Goal: Information Seeking & Learning: Learn about a topic

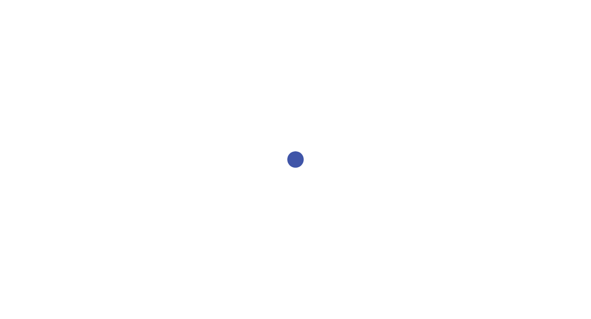
select select "2bed604d-1099-4043-b1bc-2365e8740244"
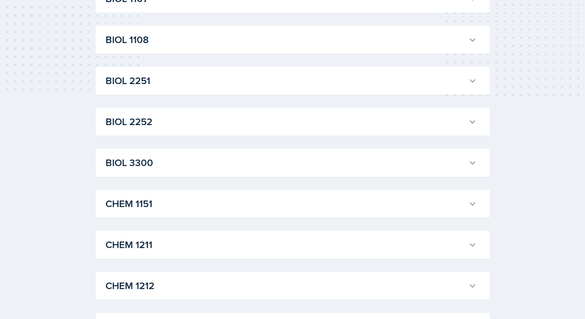
scroll to position [355, 0]
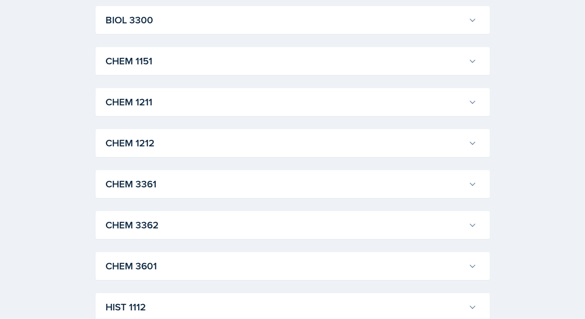
click at [161, 106] on h3 "CHEM 1211" at bounding box center [284, 102] width 359 height 15
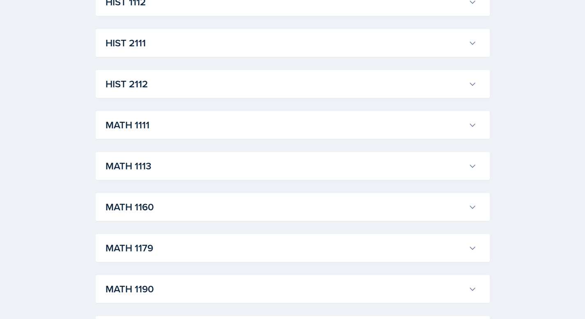
scroll to position [2378, 0]
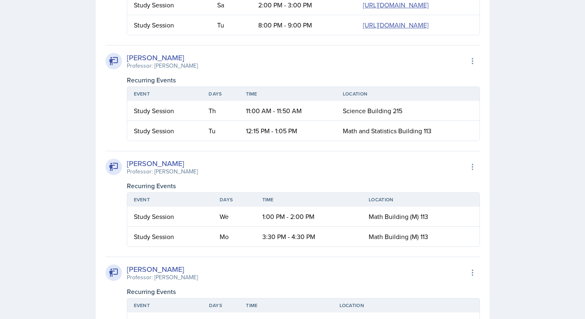
scroll to position [2240, 0]
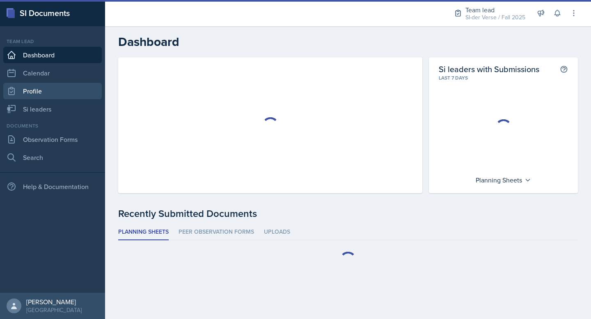
click at [47, 98] on link "Profile" at bounding box center [52, 91] width 98 height 16
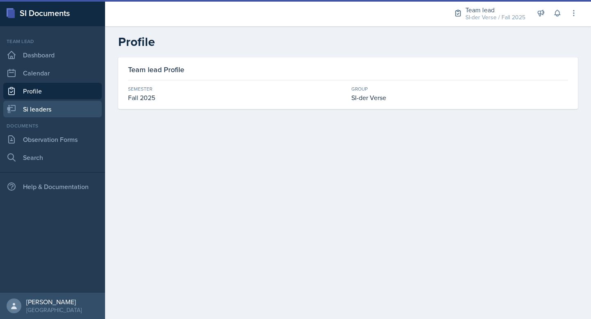
click at [49, 104] on link "Si leaders" at bounding box center [52, 109] width 98 height 16
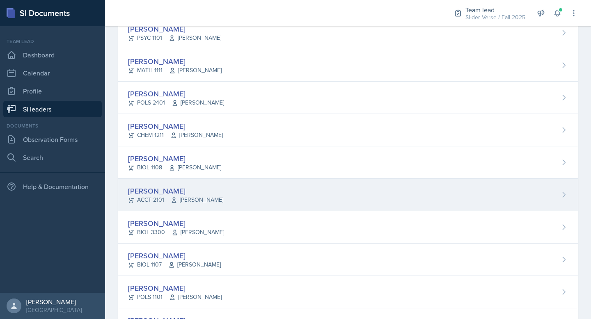
scroll to position [55, 0]
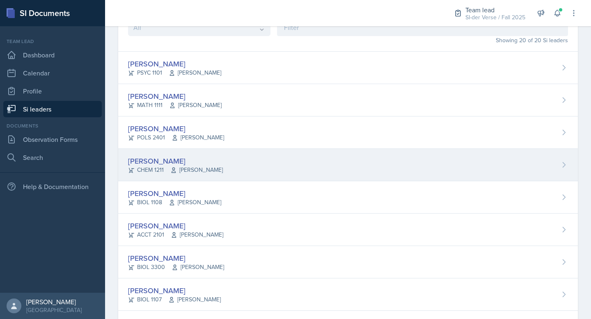
click at [171, 157] on div "[PERSON_NAME]" at bounding box center [175, 160] width 95 height 11
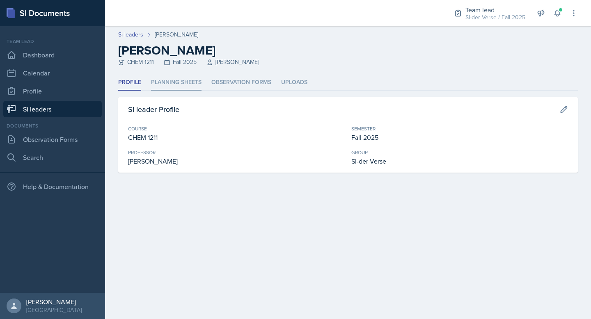
click at [172, 86] on li "Planning Sheets" at bounding box center [176, 83] width 50 height 16
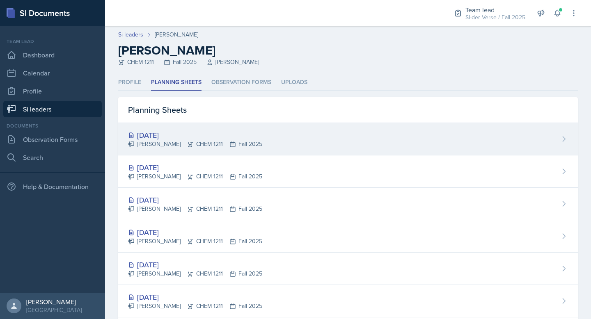
click at [181, 131] on div "[DATE]" at bounding box center [195, 135] width 134 height 11
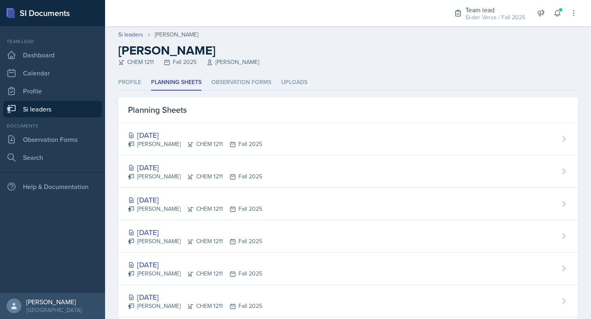
click at [44, 110] on link "Si leaders" at bounding box center [52, 109] width 98 height 16
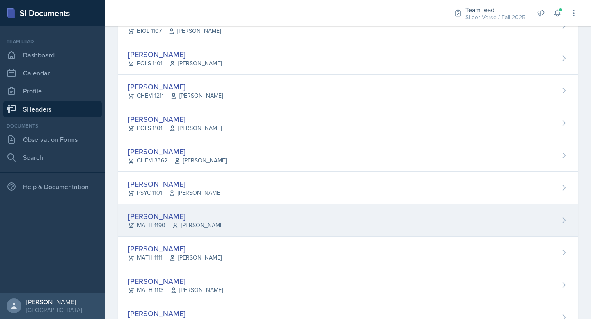
scroll to position [367, 0]
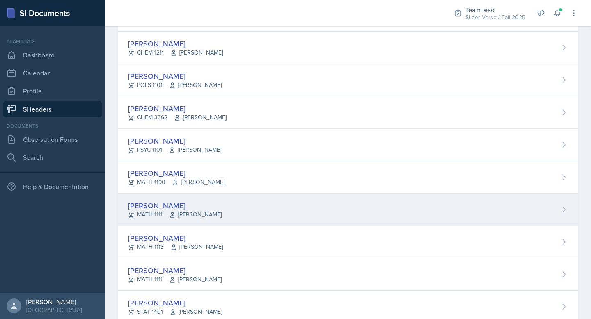
click at [186, 208] on div "[PERSON_NAME]" at bounding box center [175, 205] width 94 height 11
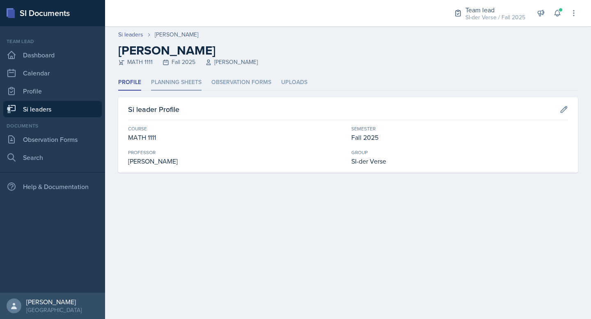
click at [165, 85] on li "Planning Sheets" at bounding box center [176, 83] width 50 height 16
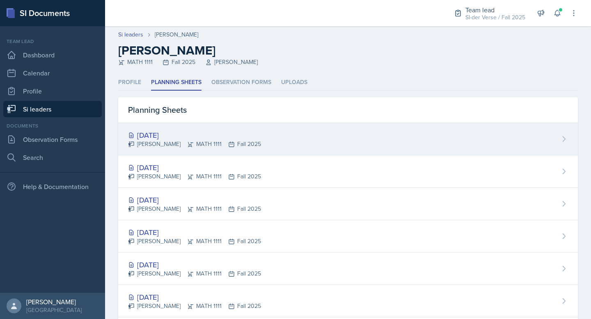
click at [173, 135] on div "[DATE]" at bounding box center [194, 135] width 133 height 11
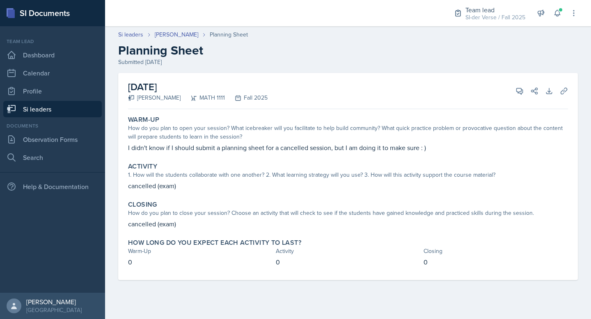
click at [33, 108] on link "Si leaders" at bounding box center [52, 109] width 98 height 16
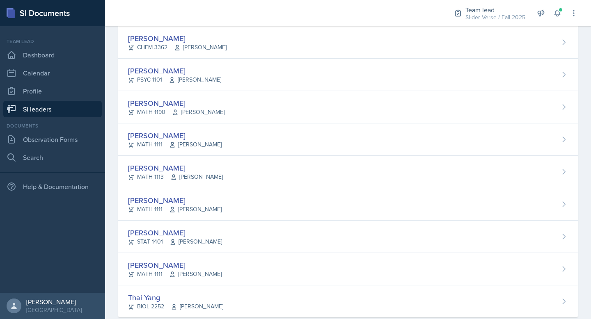
scroll to position [455, 0]
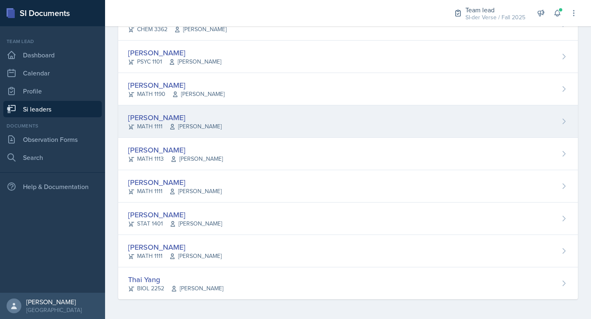
click at [196, 112] on div "[PERSON_NAME]" at bounding box center [175, 117] width 94 height 11
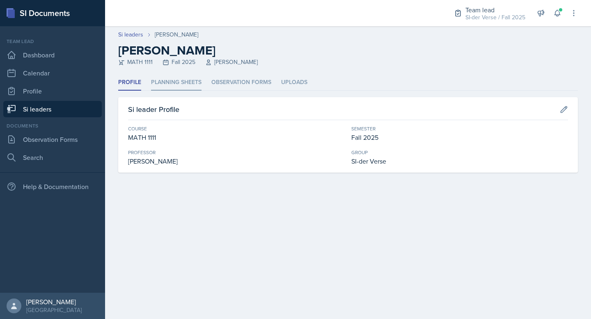
click at [199, 87] on li "Planning Sheets" at bounding box center [176, 83] width 50 height 16
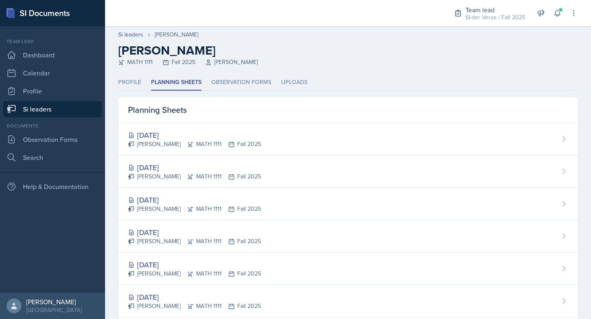
click at [43, 112] on link "Si leaders" at bounding box center [52, 109] width 98 height 16
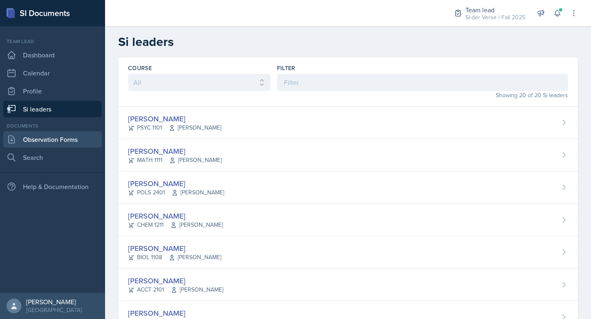
click at [59, 141] on link "Observation Forms" at bounding box center [52, 139] width 98 height 16
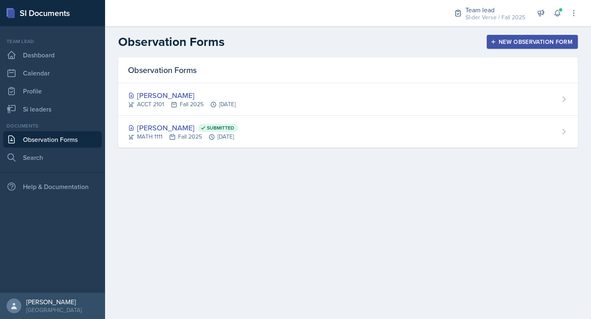
click at [41, 121] on nav "Team lead Dashboard Calendar Profile Si leaders Documents Observation Forms Sea…" at bounding box center [52, 159] width 105 height 267
click at [43, 113] on link "Si leaders" at bounding box center [52, 109] width 98 height 16
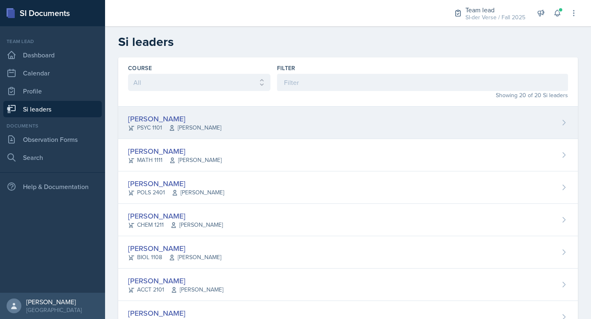
click at [211, 125] on div "[PERSON_NAME] PSYC 1101 [PERSON_NAME]" at bounding box center [347, 123] width 459 height 32
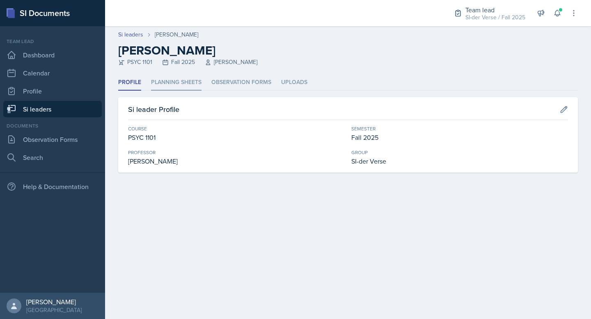
click at [194, 85] on li "Planning Sheets" at bounding box center [176, 83] width 50 height 16
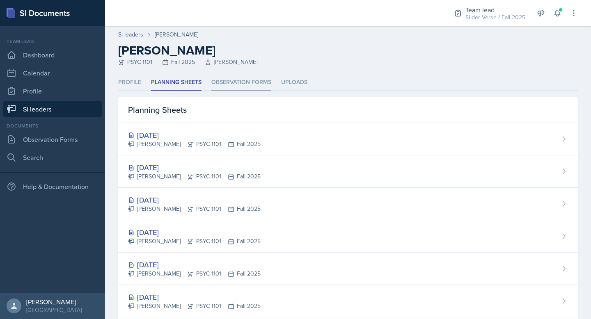
click at [225, 80] on li "Observation Forms" at bounding box center [241, 83] width 60 height 16
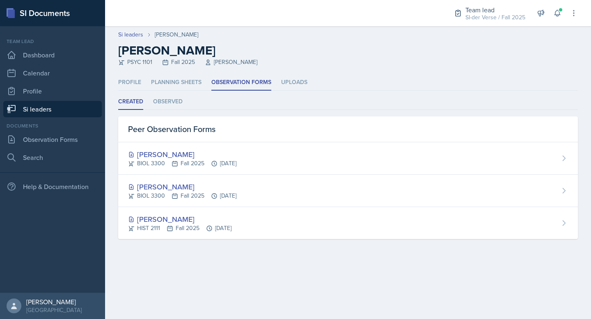
click at [74, 107] on link "Si leaders" at bounding box center [52, 109] width 98 height 16
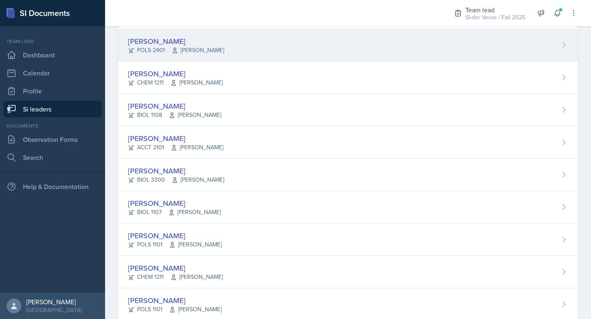
scroll to position [135, 0]
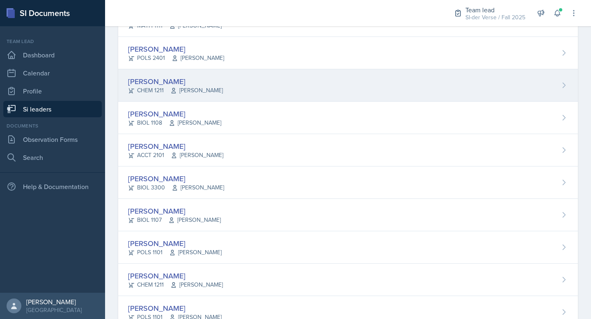
click at [149, 80] on div "[PERSON_NAME]" at bounding box center [175, 81] width 95 height 11
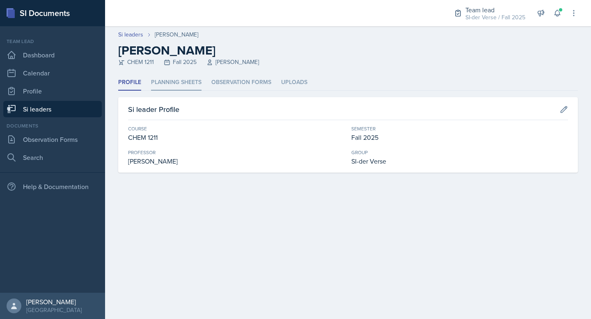
click at [159, 80] on li "Planning Sheets" at bounding box center [176, 83] width 50 height 16
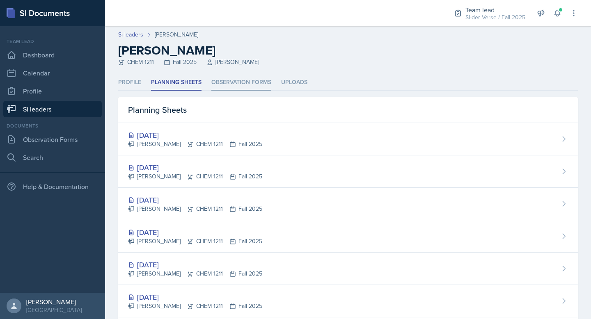
click at [212, 82] on li "Observation Forms" at bounding box center [241, 83] width 60 height 16
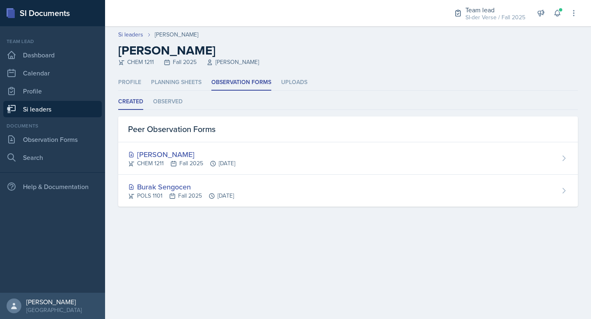
click at [55, 110] on link "Si leaders" at bounding box center [52, 109] width 98 height 16
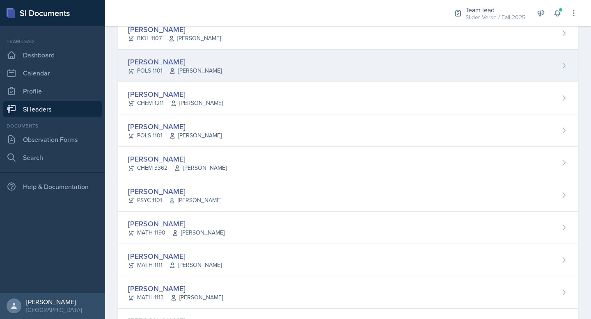
scroll to position [315, 0]
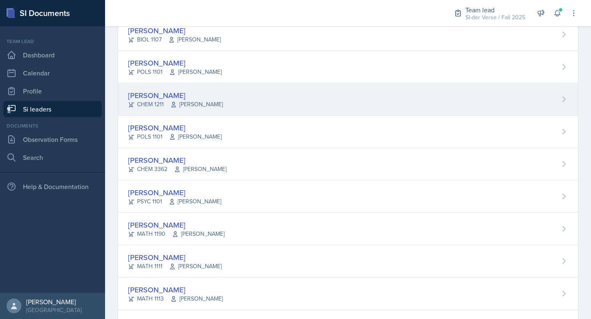
click at [191, 94] on div "[PERSON_NAME]" at bounding box center [175, 95] width 95 height 11
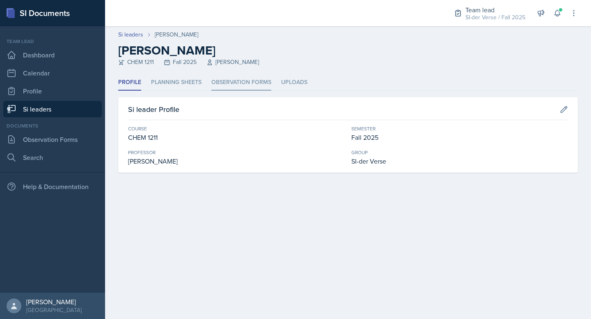
click at [223, 81] on li "Observation Forms" at bounding box center [241, 83] width 60 height 16
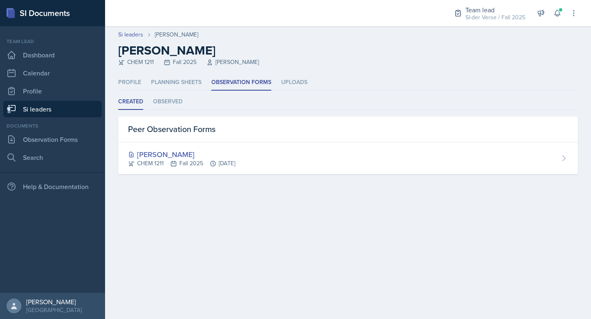
click at [46, 112] on link "Si leaders" at bounding box center [52, 109] width 98 height 16
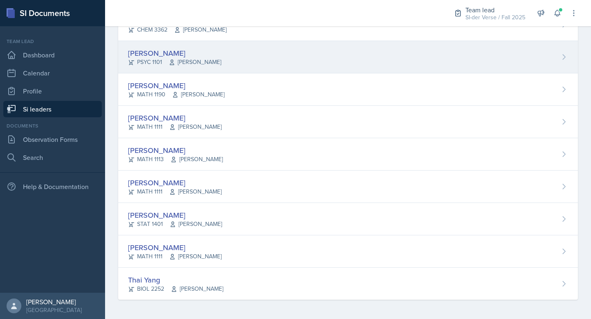
scroll to position [455, 0]
click at [190, 54] on div "[PERSON_NAME]" at bounding box center [174, 52] width 93 height 11
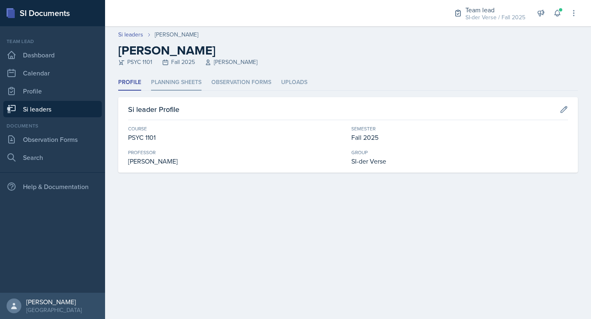
click at [179, 85] on li "Planning Sheets" at bounding box center [176, 83] width 50 height 16
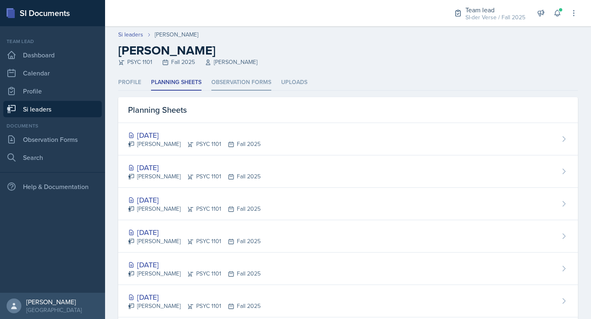
click at [225, 82] on li "Observation Forms" at bounding box center [241, 83] width 60 height 16
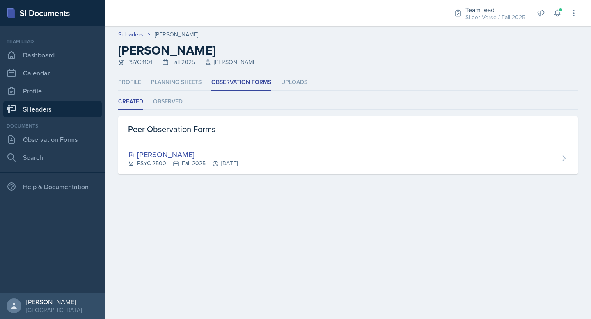
click at [50, 107] on link "Si leaders" at bounding box center [52, 109] width 98 height 16
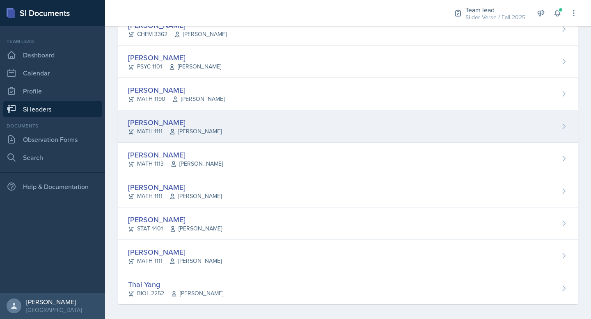
scroll to position [444, 0]
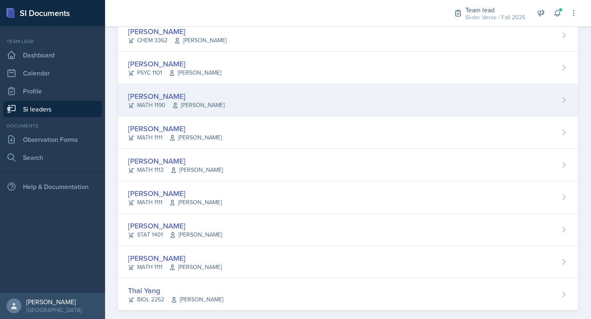
click at [177, 99] on div "[PERSON_NAME]" at bounding box center [176, 96] width 96 height 11
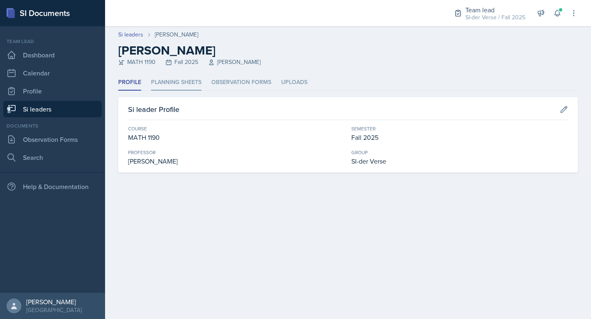
click at [175, 85] on li "Planning Sheets" at bounding box center [176, 83] width 50 height 16
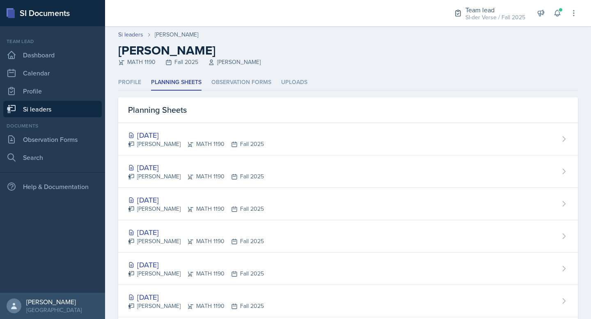
click at [217, 72] on header "Si leaders [PERSON_NAME] [PERSON_NAME] MATH 1190 Fall 2025 [PERSON_NAME]" at bounding box center [348, 50] width 486 height 48
click at [218, 76] on li "Observation Forms" at bounding box center [241, 83] width 60 height 16
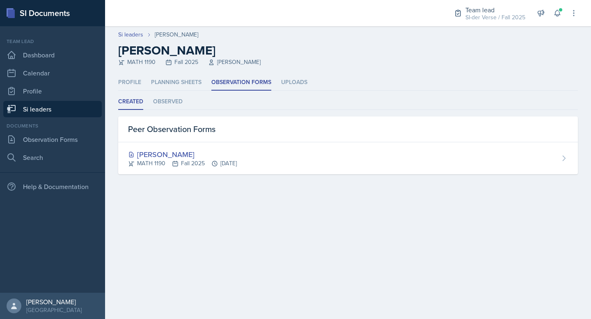
click at [65, 107] on link "Si leaders" at bounding box center [52, 109] width 98 height 16
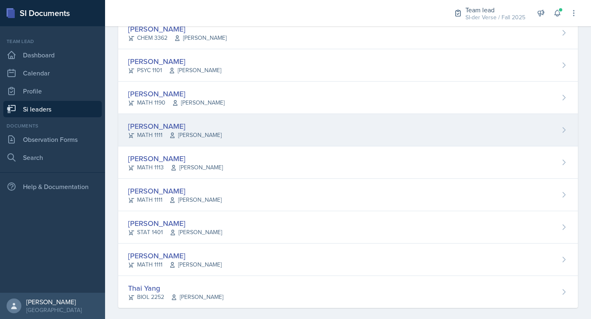
scroll to position [455, 0]
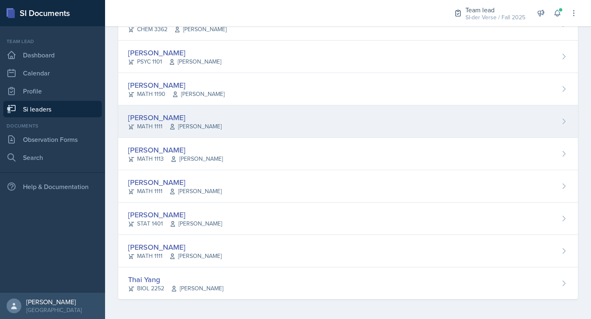
click at [183, 114] on div "[PERSON_NAME]" at bounding box center [175, 117] width 94 height 11
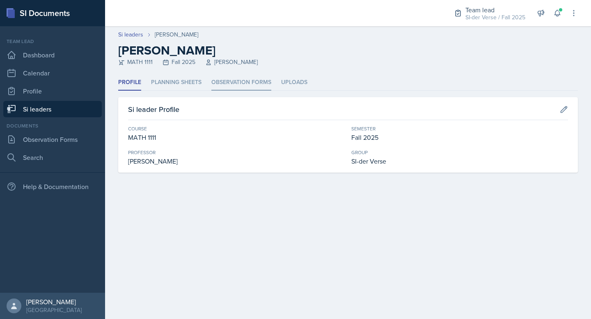
click at [228, 76] on li "Observation Forms" at bounding box center [241, 83] width 60 height 16
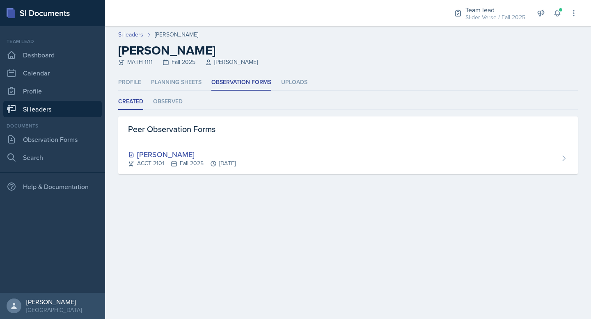
click at [42, 103] on link "Si leaders" at bounding box center [52, 109] width 98 height 16
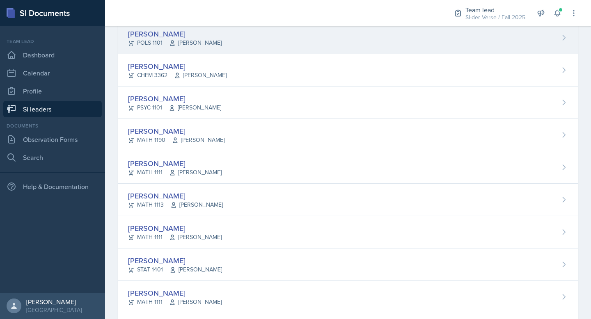
scroll to position [455, 0]
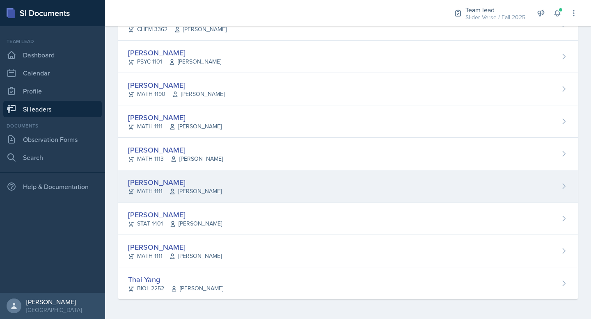
click at [179, 179] on div "[PERSON_NAME]" at bounding box center [175, 182] width 94 height 11
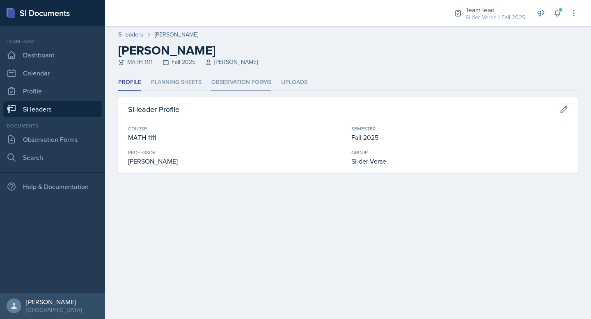
click at [219, 78] on li "Observation Forms" at bounding box center [241, 83] width 60 height 16
